Goal: Task Accomplishment & Management: Manage account settings

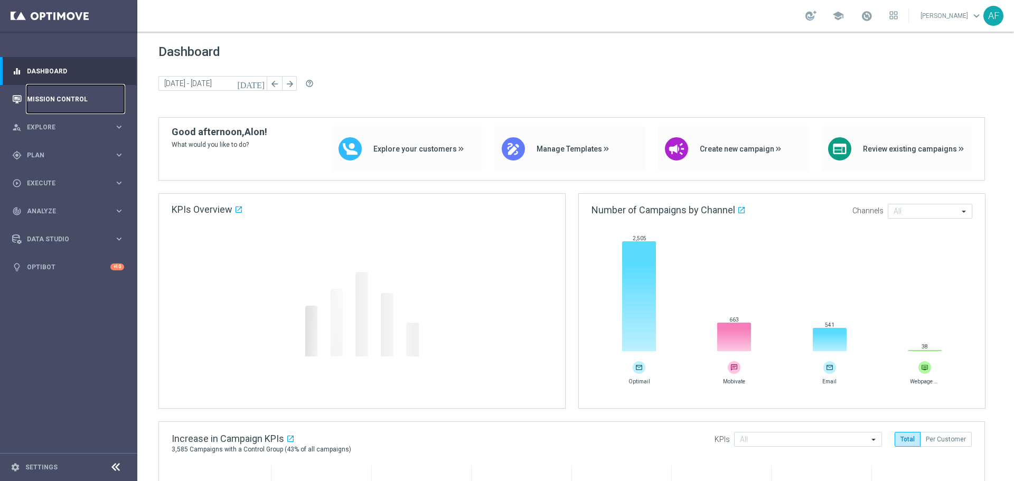
click at [57, 99] on link "Mission Control" at bounding box center [75, 99] width 97 height 28
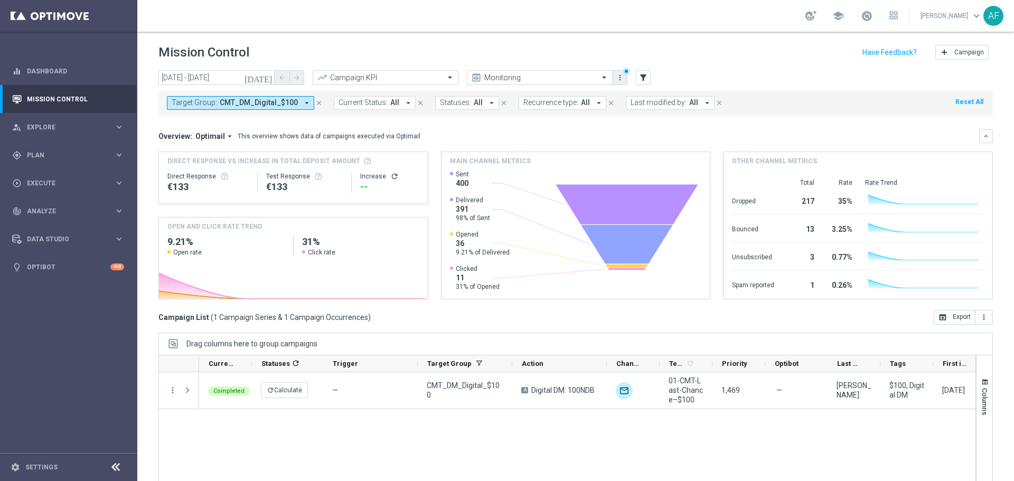
click at [621, 77] on icon "more_vert" at bounding box center [620, 77] width 8 height 8
click at [644, 130] on div "Manage views" at bounding box center [676, 132] width 96 height 7
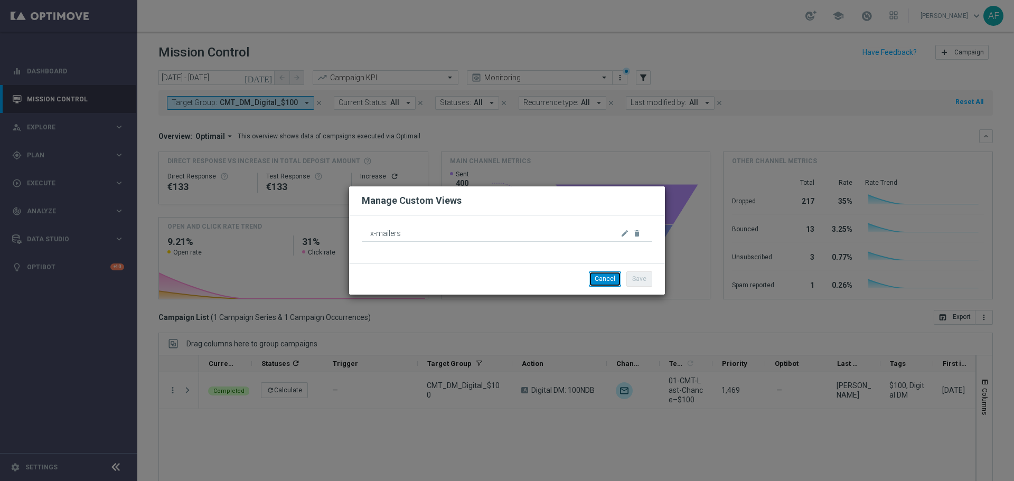
click at [607, 276] on button "Cancel" at bounding box center [605, 278] width 32 height 15
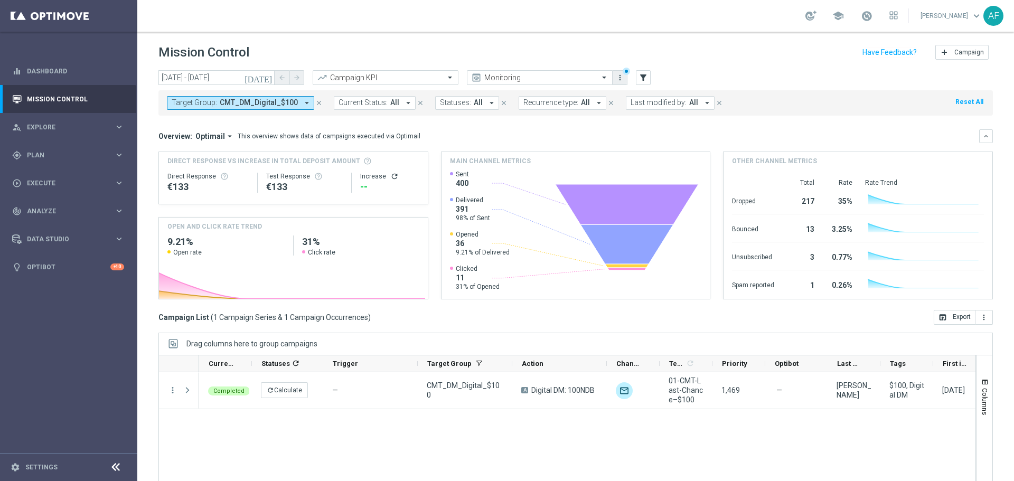
click at [619, 79] on icon "more_vert" at bounding box center [620, 77] width 8 height 8
click at [641, 130] on div "Manage views" at bounding box center [676, 132] width 96 height 7
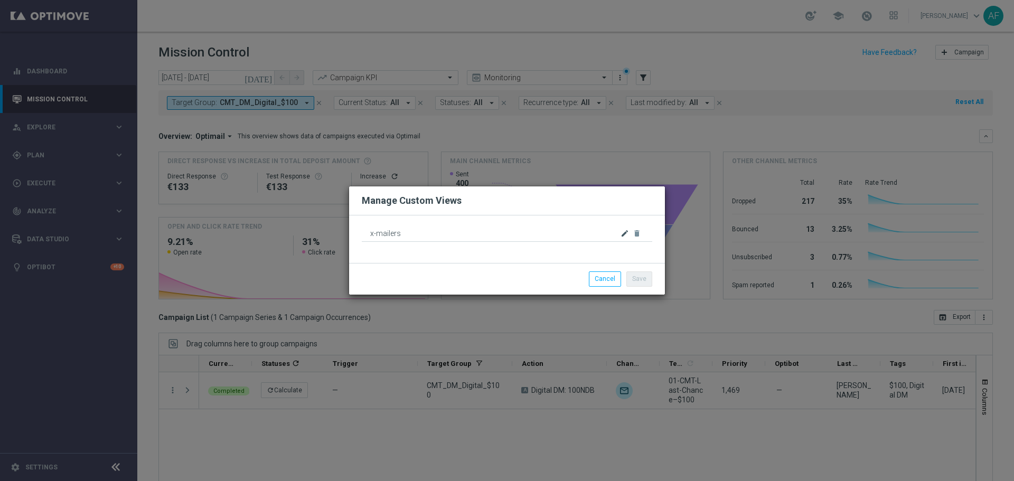
click at [622, 231] on icon "edit" at bounding box center [624, 233] width 8 height 8
click at [609, 276] on button "Cancel" at bounding box center [605, 278] width 32 height 15
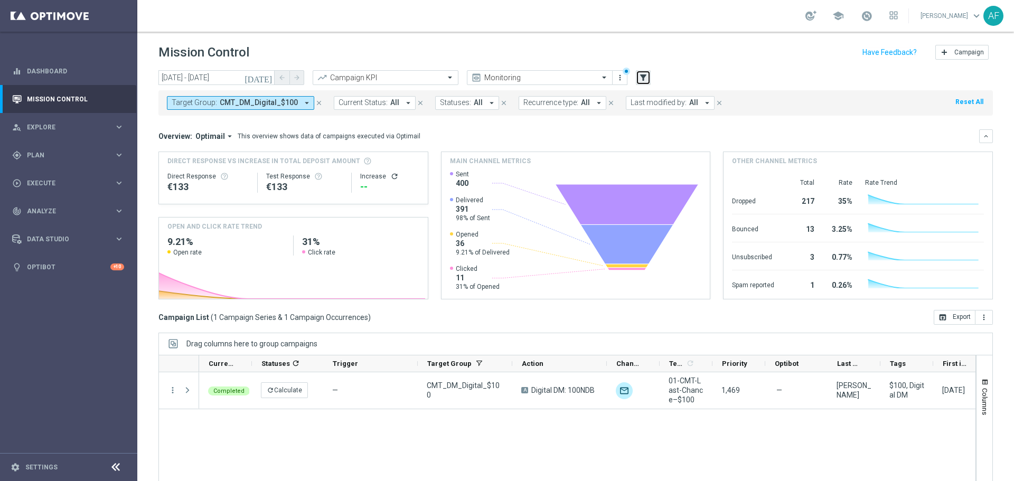
click at [644, 78] on icon "filter_alt" at bounding box center [643, 78] width 10 height 10
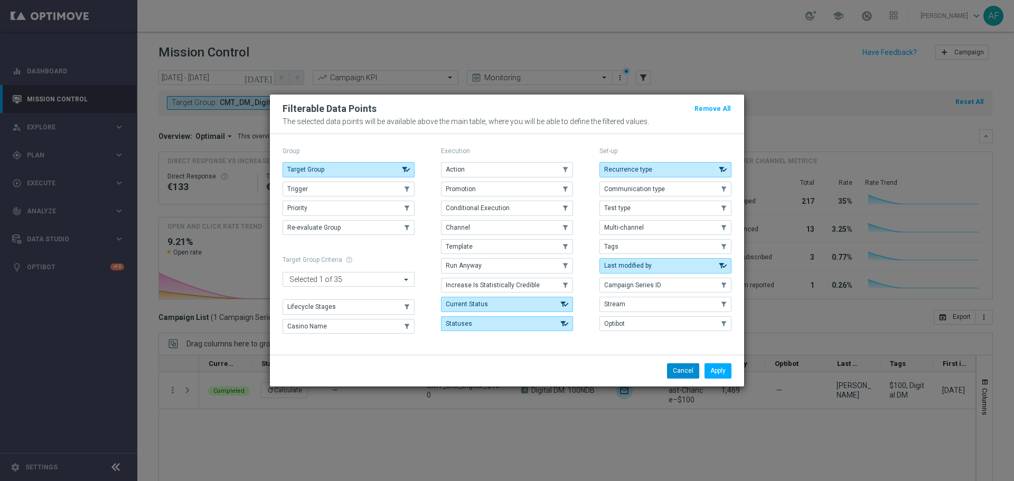
click at [678, 373] on button "Cancel" at bounding box center [683, 370] width 32 height 15
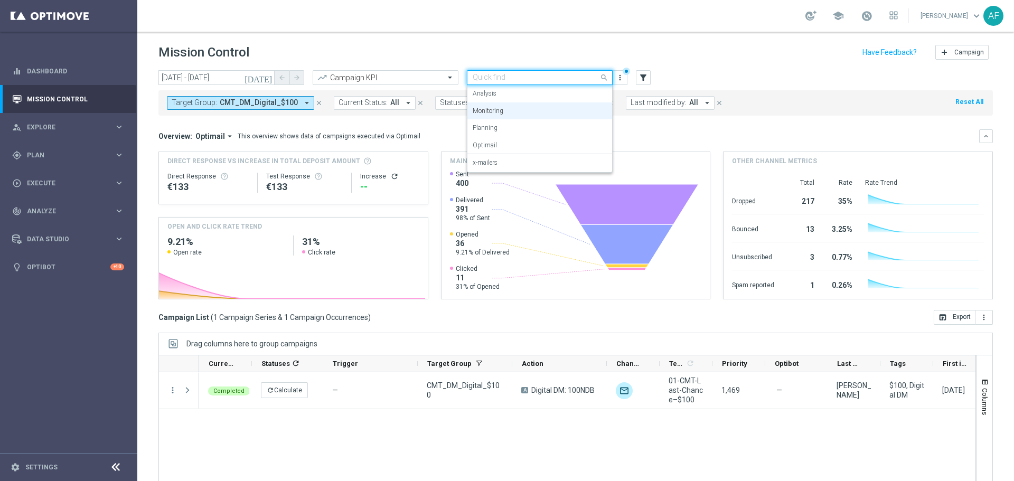
click at [607, 76] on span at bounding box center [605, 77] width 13 height 13
click at [561, 158] on div "x-mailers" at bounding box center [540, 162] width 134 height 17
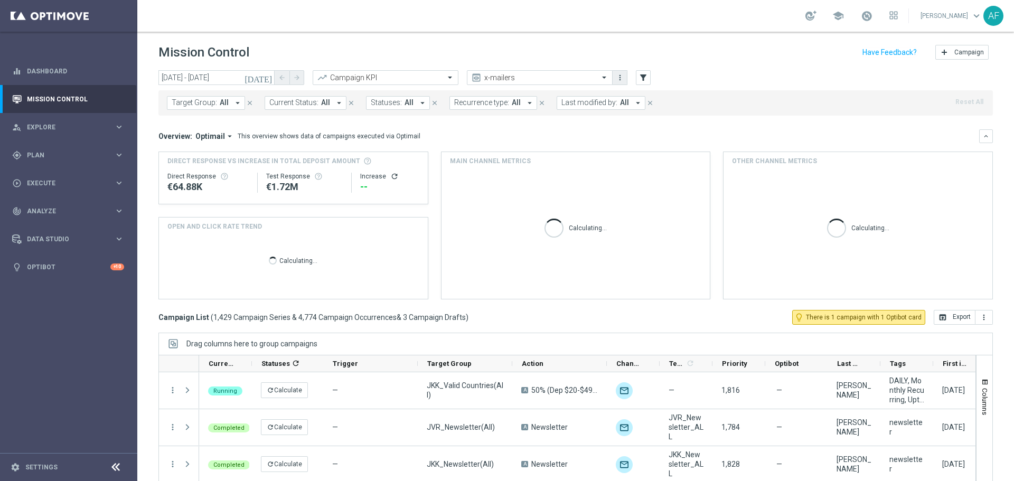
click at [618, 78] on icon "more_vert" at bounding box center [620, 77] width 8 height 8
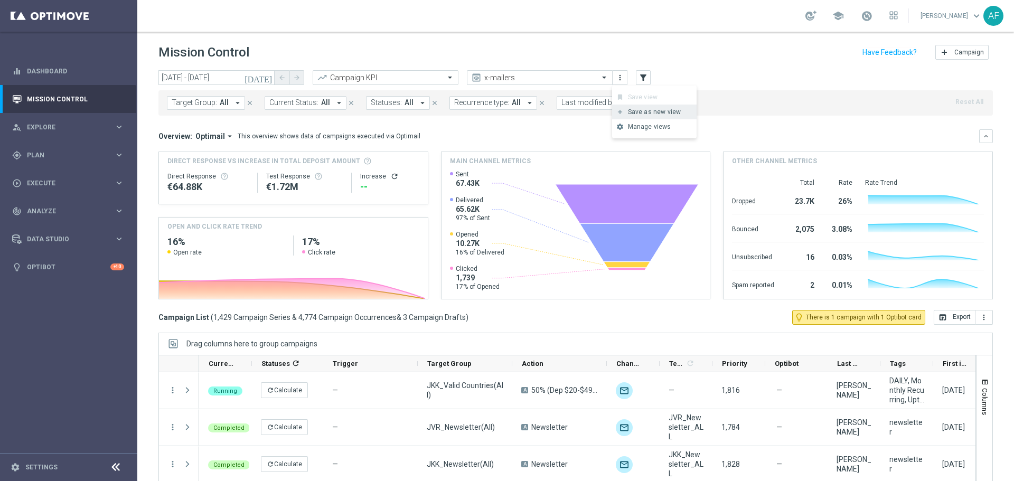
click at [657, 115] on div "Save as new view" at bounding box center [660, 111] width 64 height 7
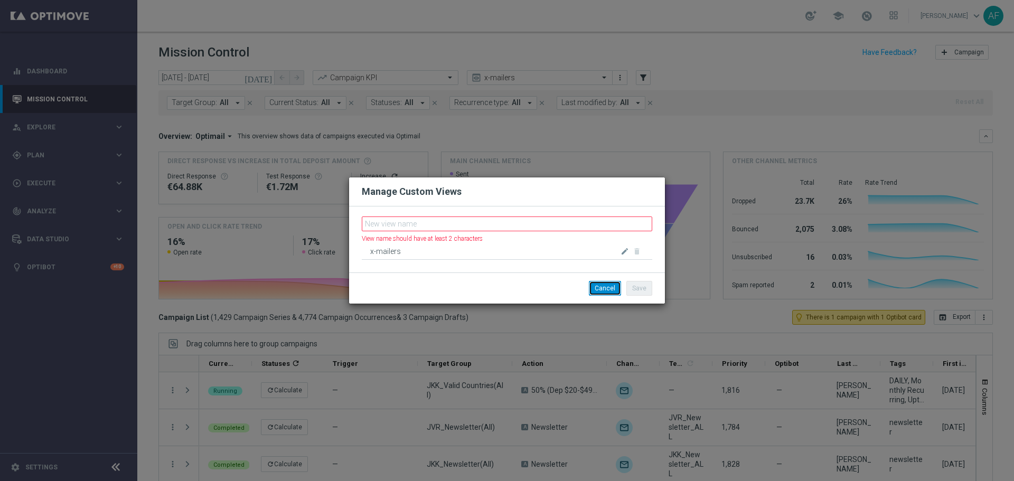
click at [607, 283] on button "Cancel" at bounding box center [605, 288] width 32 height 15
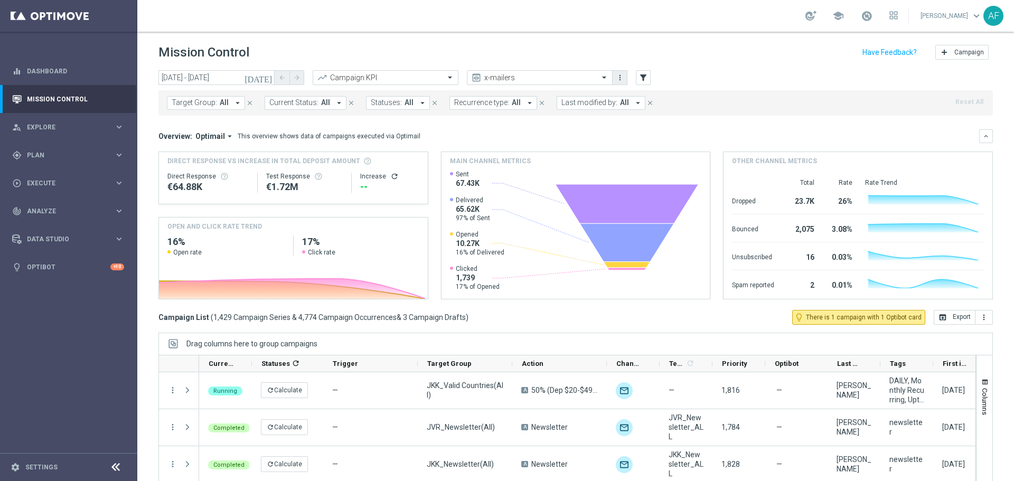
click at [622, 80] on icon "more_vert" at bounding box center [620, 77] width 8 height 8
click at [635, 131] on div "settings Manage views Primary views can not be edited" at bounding box center [654, 126] width 84 height 15
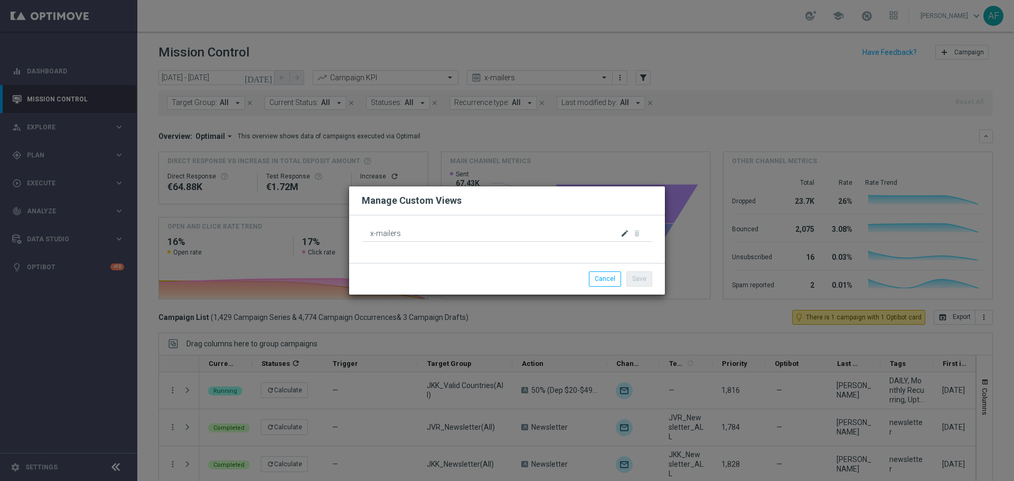
click at [622, 233] on icon "edit" at bounding box center [624, 233] width 8 height 8
click at [524, 256] on div "x-mailers" at bounding box center [507, 239] width 316 height 48
click at [595, 276] on button "Cancel" at bounding box center [605, 278] width 32 height 15
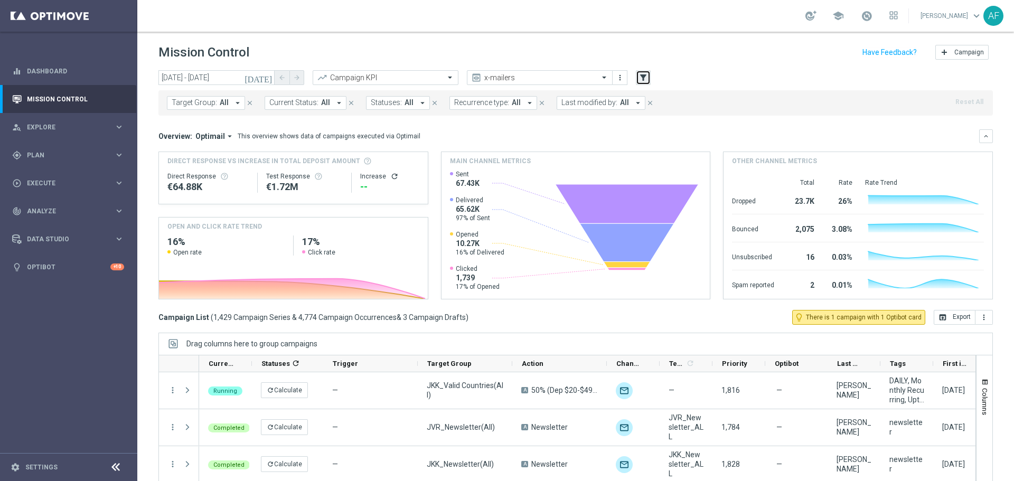
click at [645, 79] on icon "filter_alt" at bounding box center [643, 78] width 10 height 10
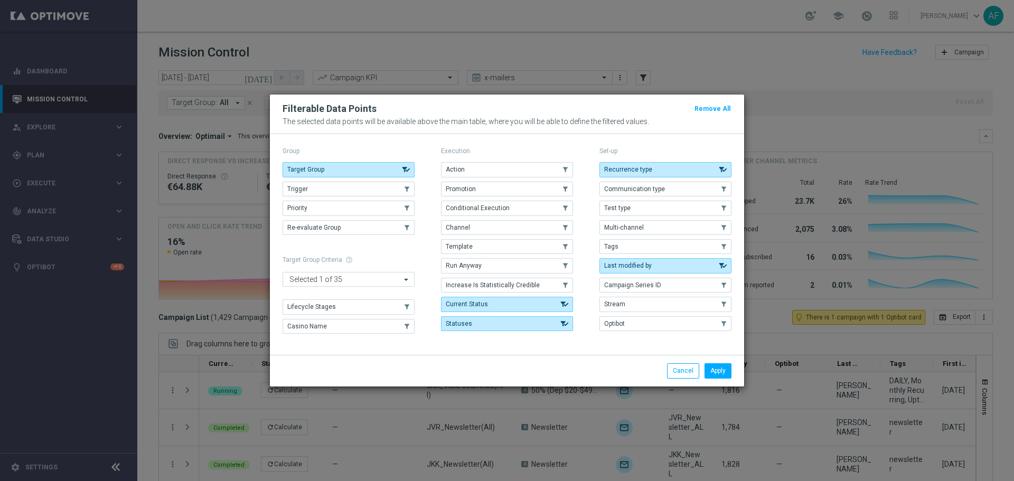
click at [689, 62] on modal-container "Filterable Data Points Remove All The selected data points will be available ab…" at bounding box center [507, 240] width 1014 height 481
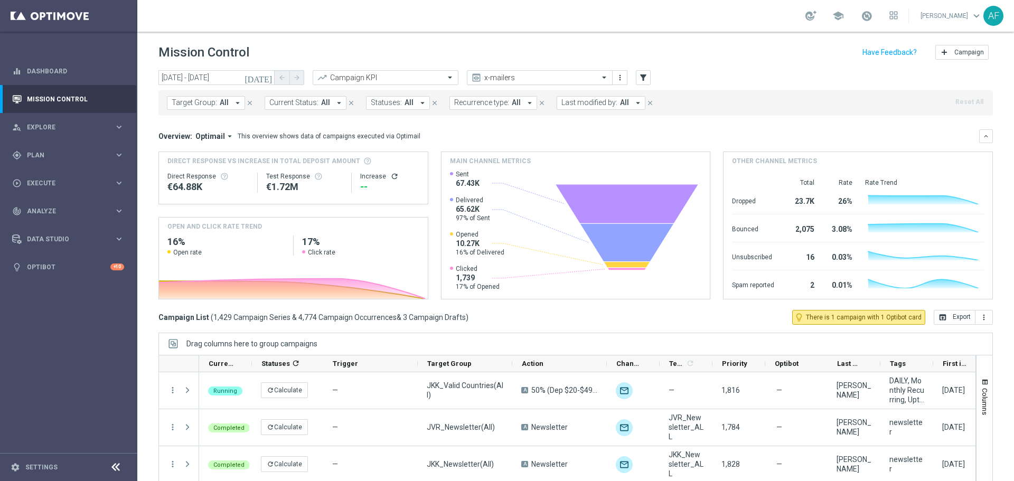
click at [604, 76] on span at bounding box center [605, 77] width 13 height 9
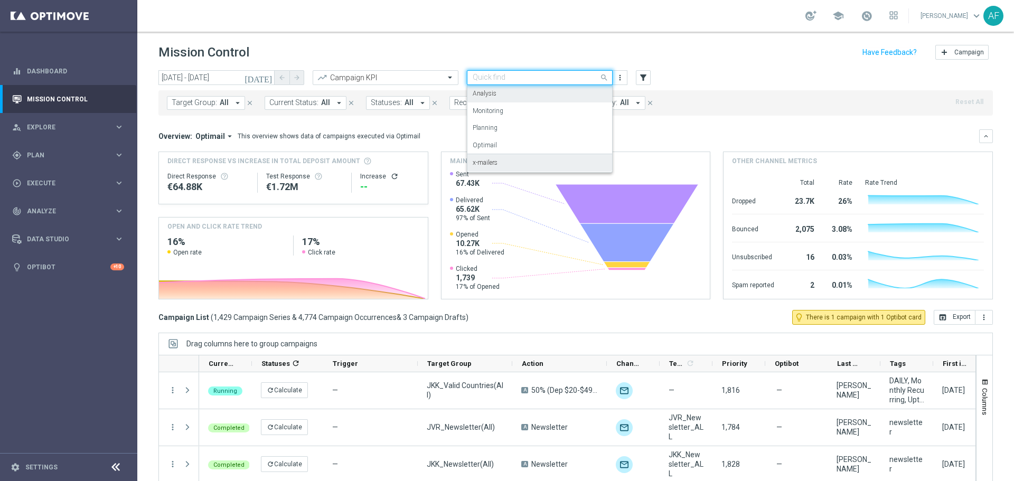
click at [572, 89] on div "Analysis" at bounding box center [540, 93] width 134 height 17
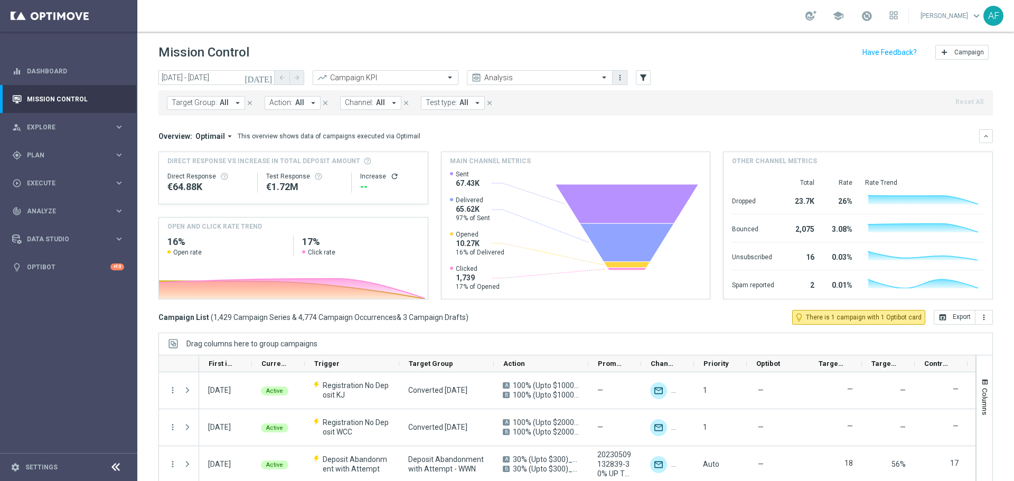
click at [620, 79] on icon "more_vert" at bounding box center [620, 77] width 8 height 8
click at [635, 110] on div "Save as new view" at bounding box center [660, 111] width 64 height 7
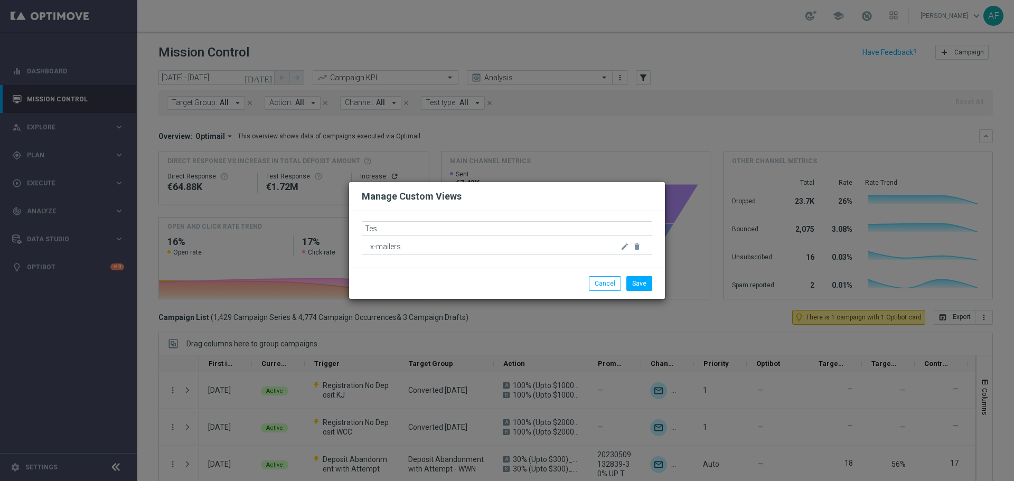
type input "Test"
click at [637, 281] on button "Save" at bounding box center [639, 283] width 26 height 15
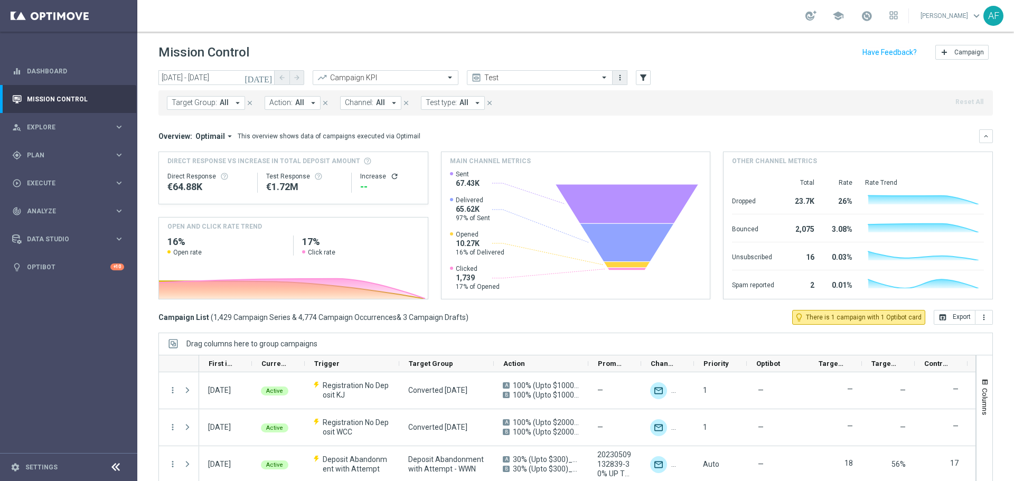
click at [621, 82] on button "more_vert" at bounding box center [620, 77] width 11 height 13
click at [633, 124] on div "Manage views" at bounding box center [660, 126] width 64 height 7
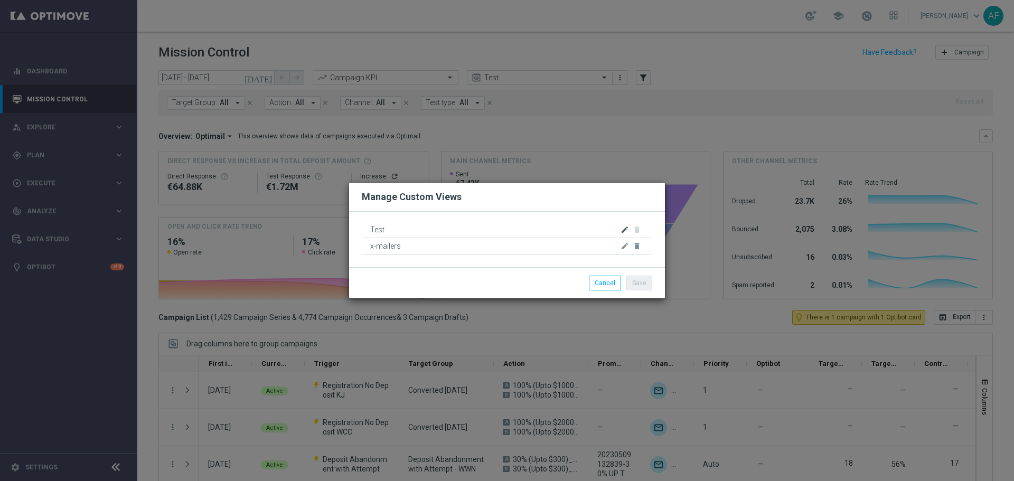
click at [625, 233] on icon "edit" at bounding box center [624, 229] width 8 height 8
click at [687, 131] on modal-container "Manage Custom Views Test edit delete x-mailers edit delete Save Cancel" at bounding box center [507, 240] width 1014 height 481
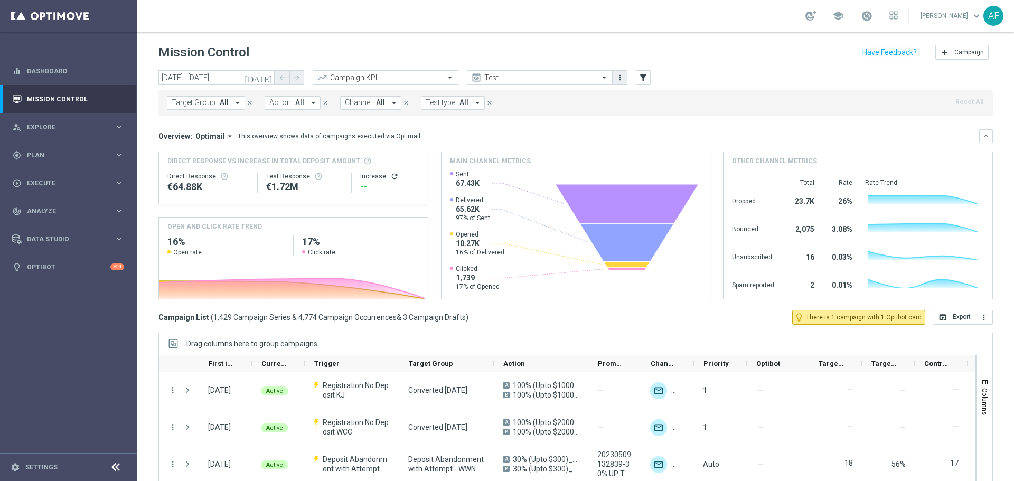
click at [624, 82] on button "more_vert" at bounding box center [620, 77] width 11 height 13
click at [644, 78] on icon "filter_alt" at bounding box center [643, 78] width 10 height 10
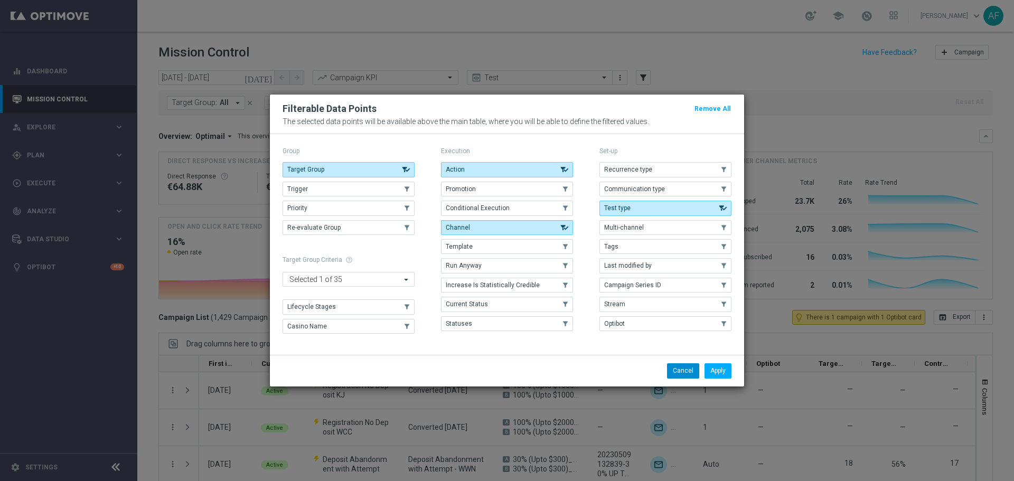
click at [685, 369] on button "Cancel" at bounding box center [683, 370] width 32 height 15
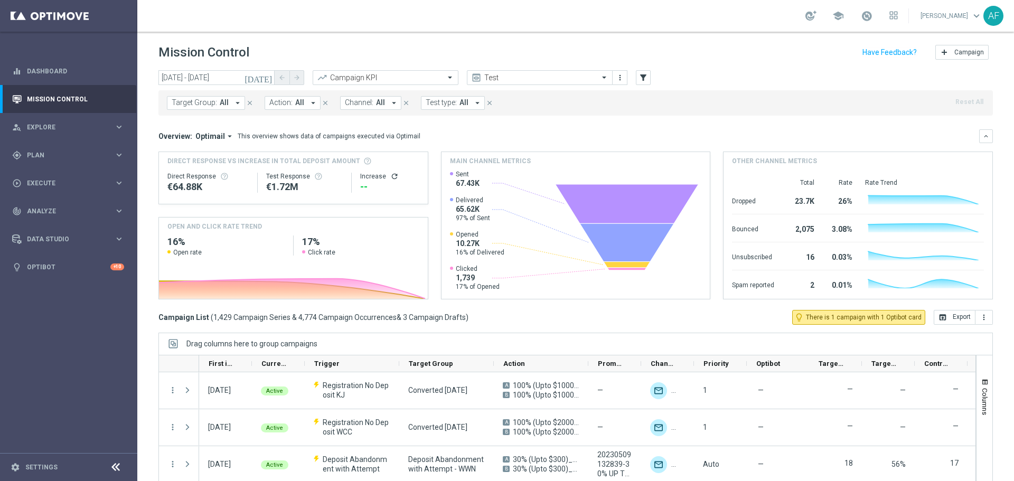
click at [980, 23] on link "Alon Fittinghoff keyboard_arrow_down" at bounding box center [951, 16] width 64 height 16
click at [752, 55] on div "Mission Control add Campaign" at bounding box center [575, 52] width 834 height 21
click at [642, 79] on icon "filter_alt" at bounding box center [643, 78] width 10 height 10
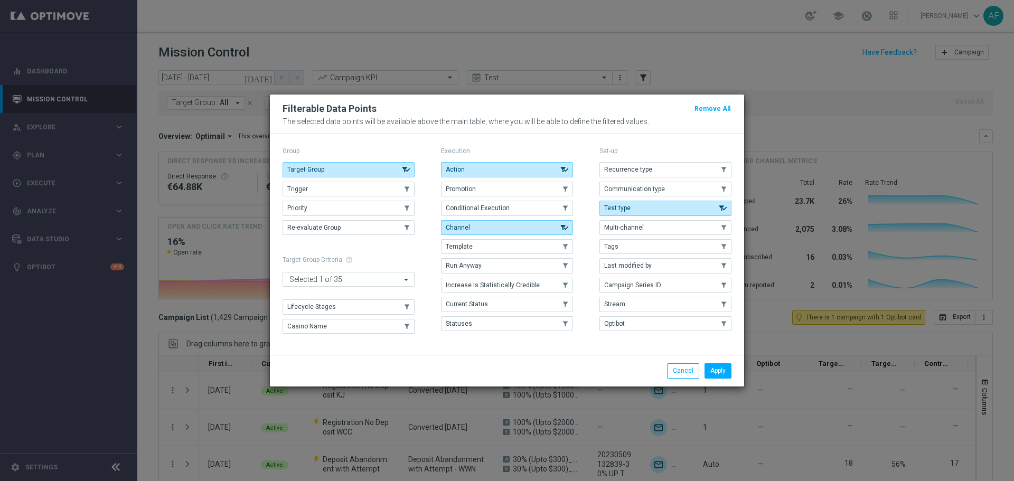
click at [699, 79] on modal-container "Filterable Data Points Remove All The selected data points will be available ab…" at bounding box center [507, 240] width 1014 height 481
